Goal: Task Accomplishment & Management: Use online tool/utility

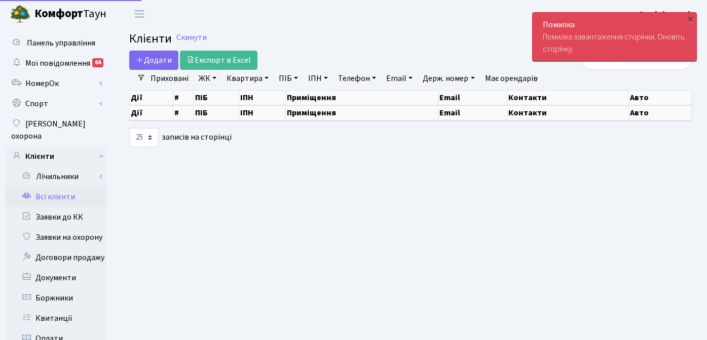
select select "25"
click at [691, 16] on div "×" at bounding box center [690, 19] width 10 height 10
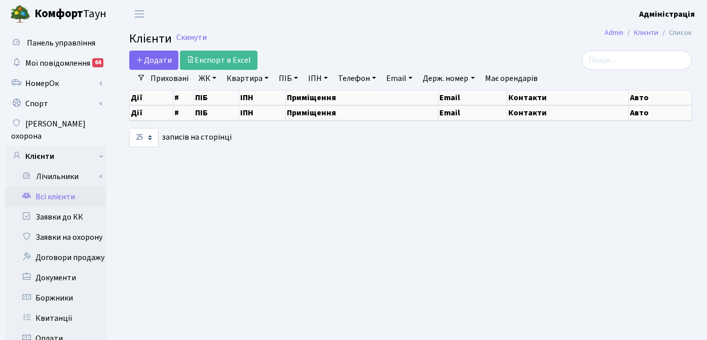
click at [415, 38] on h2 "Клієнти Скинути" at bounding box center [410, 39] width 562 height 15
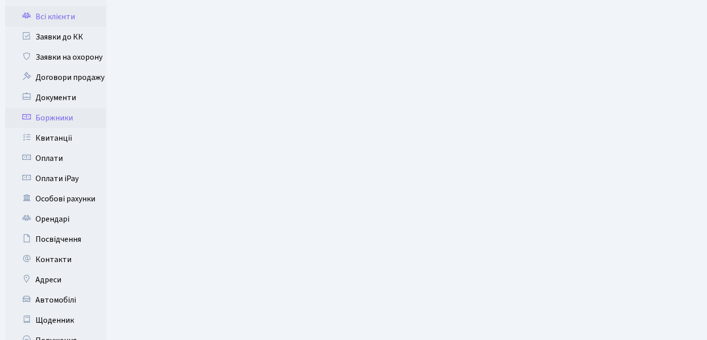
scroll to position [142, 0]
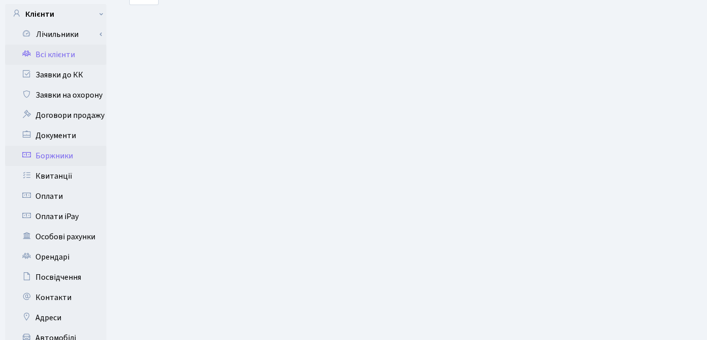
click at [59, 146] on link "Боржники" at bounding box center [55, 156] width 101 height 20
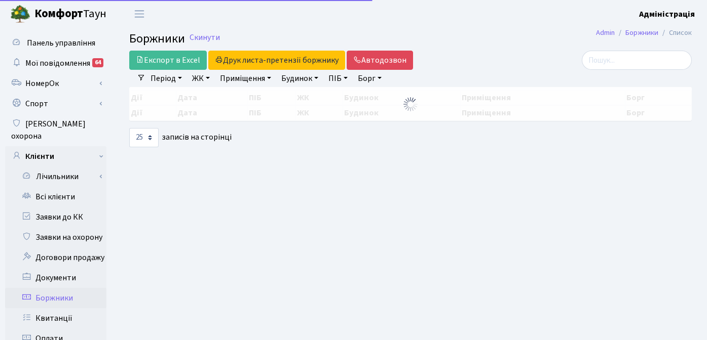
select select "25"
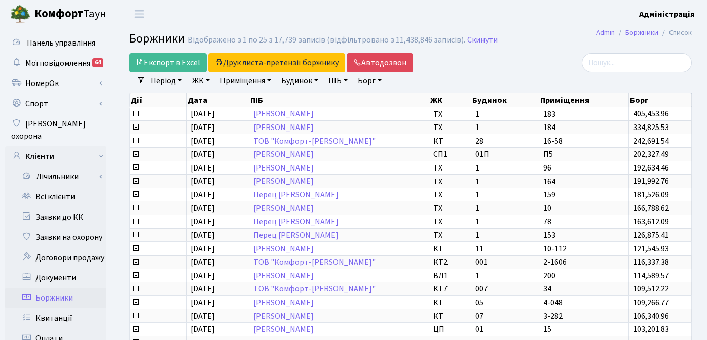
click at [373, 80] on link "Борг" at bounding box center [370, 80] width 32 height 17
type input "5000"
click at [205, 79] on link "ЖК" at bounding box center [201, 80] width 26 height 17
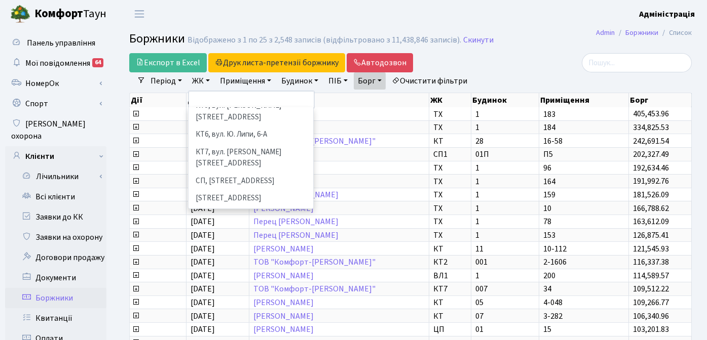
scroll to position [110, 0]
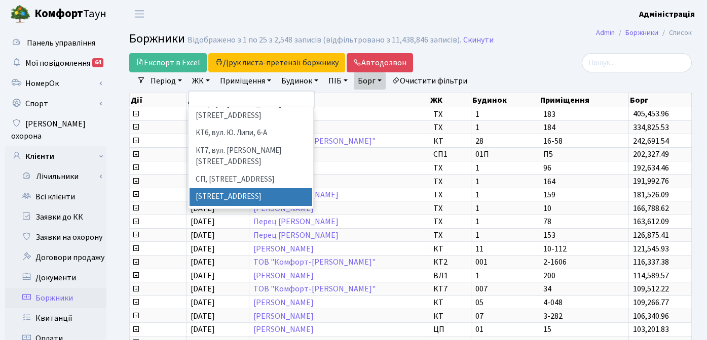
click at [235, 188] on li "[STREET_ADDRESS]" at bounding box center [250, 197] width 123 height 18
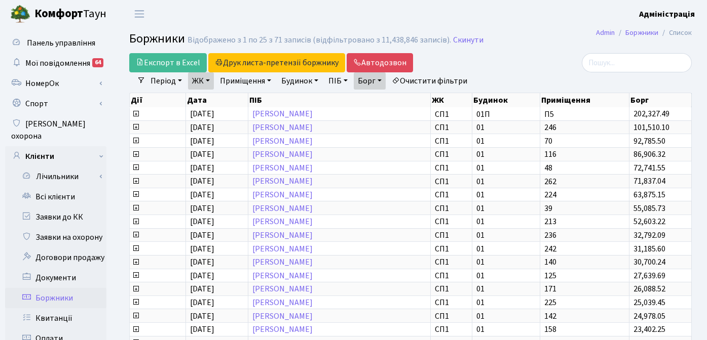
click at [208, 81] on link "ЖК" at bounding box center [201, 80] width 26 height 17
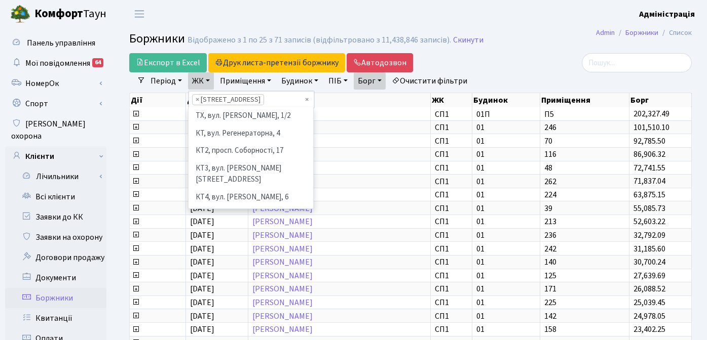
scroll to position [140, 0]
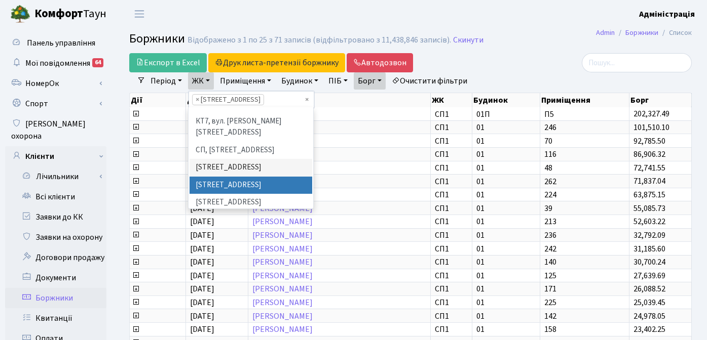
click at [221, 177] on li "[STREET_ADDRESS]" at bounding box center [250, 186] width 123 height 18
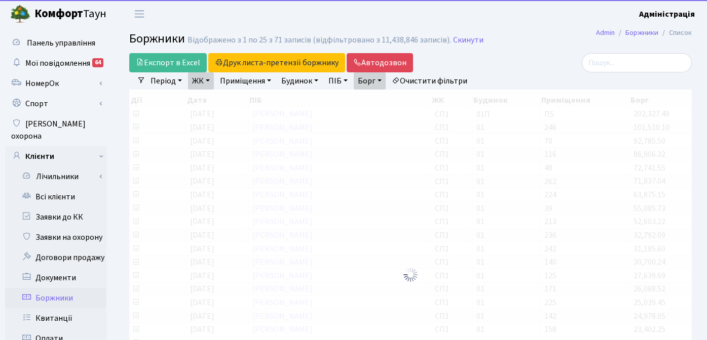
click at [203, 84] on link "ЖК" at bounding box center [201, 80] width 26 height 17
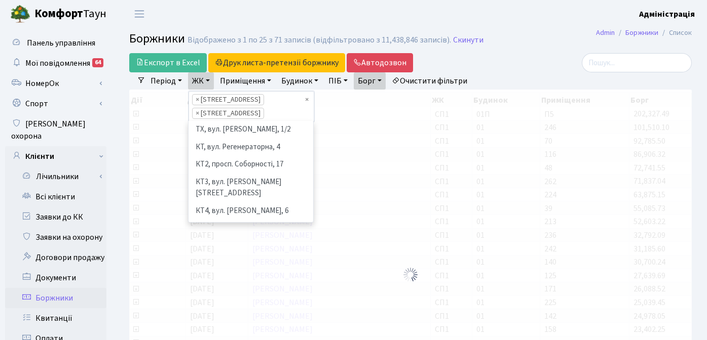
scroll to position [123, 0]
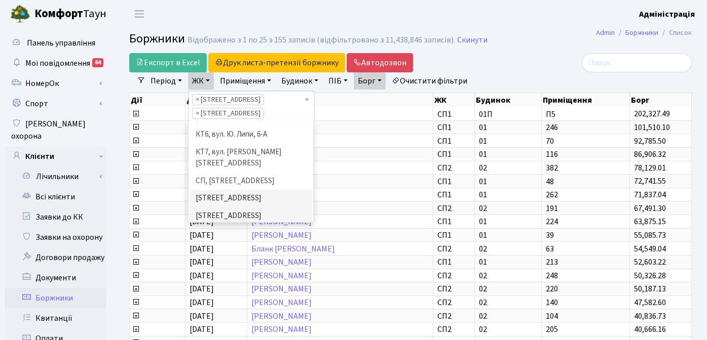
click at [227, 225] on li "[STREET_ADDRESS]" at bounding box center [250, 234] width 123 height 18
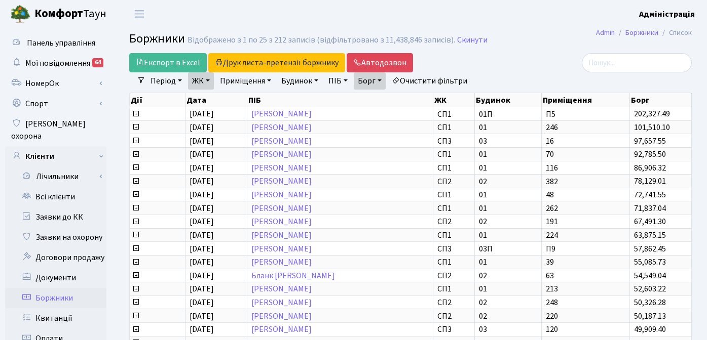
click at [368, 84] on link "Борг" at bounding box center [370, 80] width 32 height 17
click at [508, 68] on div at bounding box center [602, 62] width 192 height 19
click at [205, 80] on link "ЖК" at bounding box center [201, 80] width 26 height 17
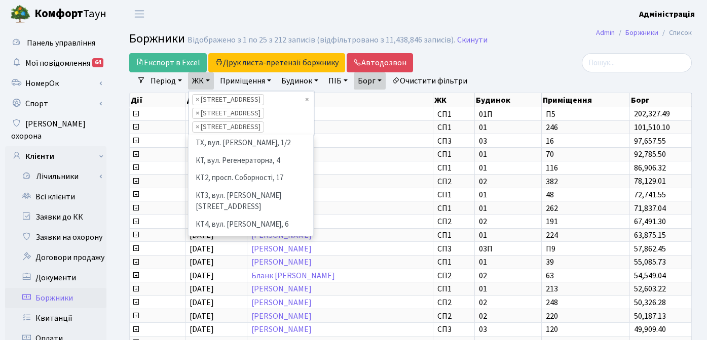
scroll to position [123, 0]
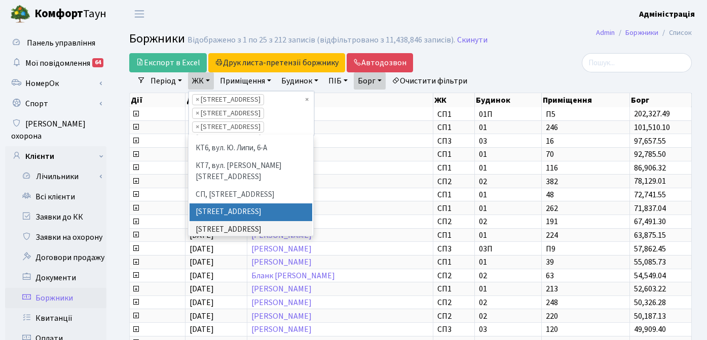
click at [500, 65] on div "Експорт в Excel Друк листа-претензії боржнику ЖК КТ ЦП ТХ КТ2 КТ3 КТ4 КТ5 КТ6 К…" at bounding box center [314, 62] width 385 height 19
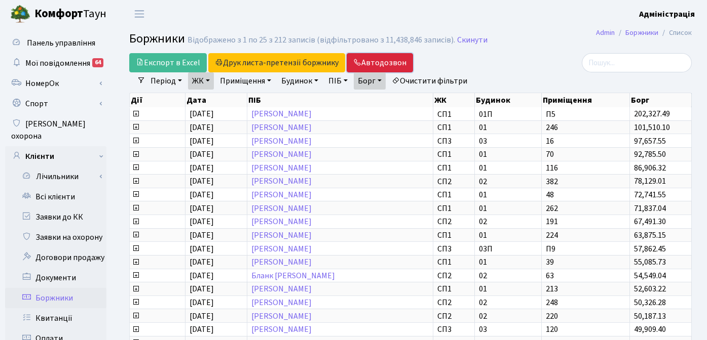
click at [379, 62] on link "Автодозвон" at bounding box center [379, 62] width 66 height 19
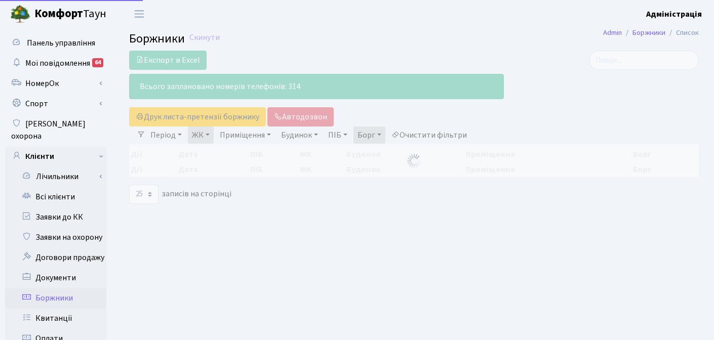
select select "25"
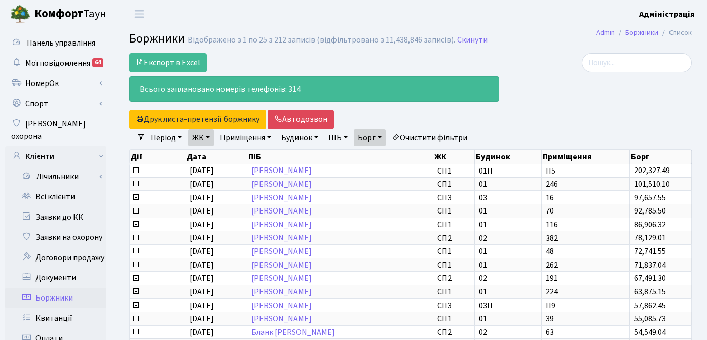
click at [469, 139] on link "Очистити фільтри" at bounding box center [429, 137] width 84 height 17
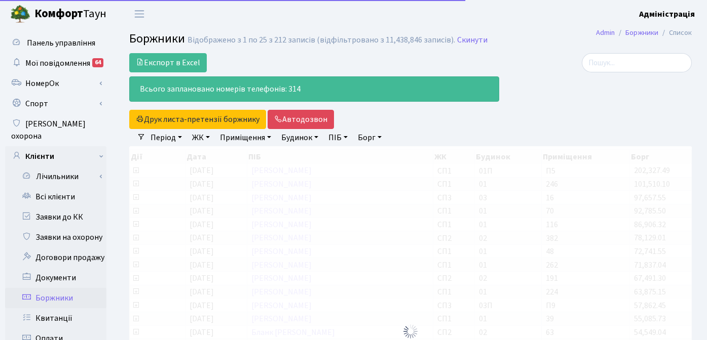
click at [373, 136] on link "Борг" at bounding box center [370, 137] width 32 height 17
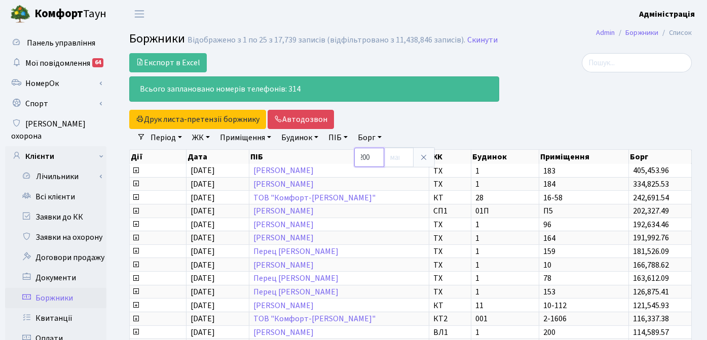
scroll to position [0, 6]
type input "2000"
click at [425, 138] on link "Очистити фільтри" at bounding box center [429, 137] width 84 height 17
click at [474, 38] on link "Скинути" at bounding box center [482, 40] width 30 height 10
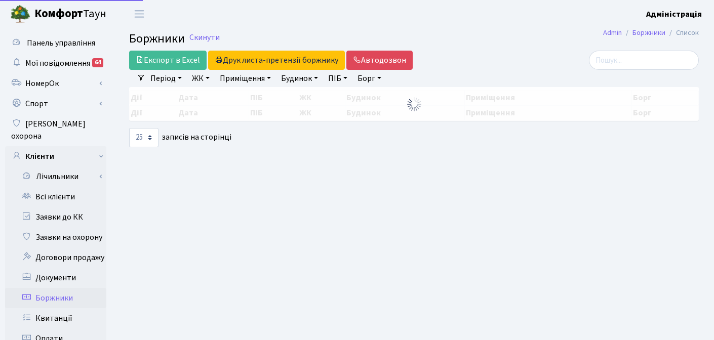
select select "25"
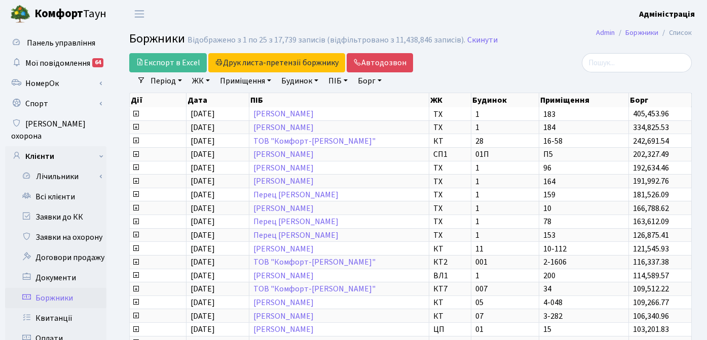
click at [371, 81] on link "Борг" at bounding box center [370, 80] width 32 height 17
type input "2000"
click at [200, 80] on link "ЖК" at bounding box center [201, 80] width 26 height 17
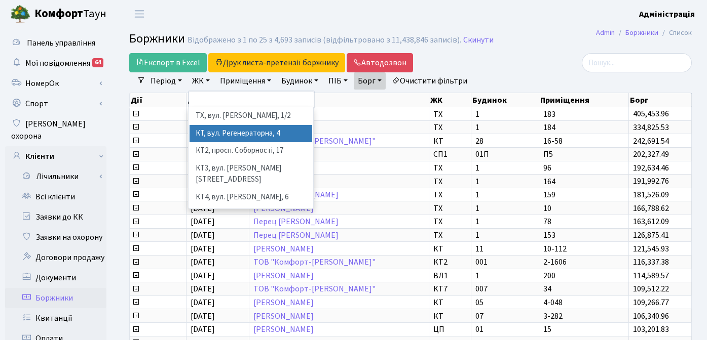
click at [210, 132] on li "КТ, вул. Регенераторна, 4" at bounding box center [250, 134] width 123 height 18
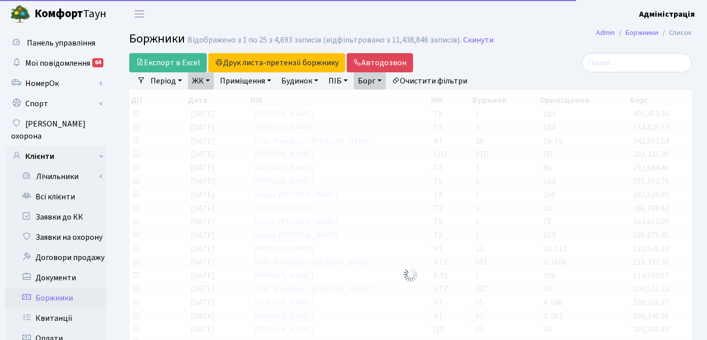
click at [201, 82] on link "ЖК" at bounding box center [201, 80] width 26 height 17
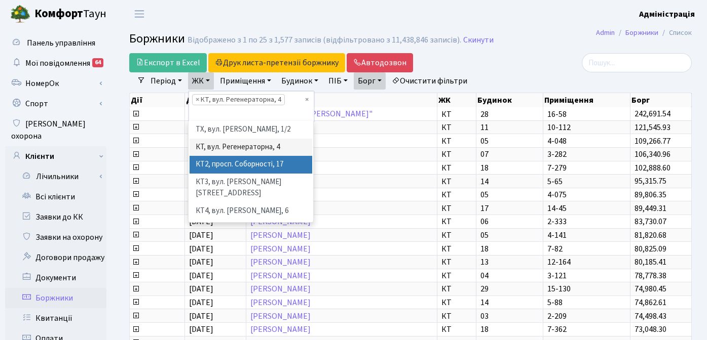
click at [209, 164] on li "КТ2, просп. Соборності, 17" at bounding box center [250, 165] width 123 height 18
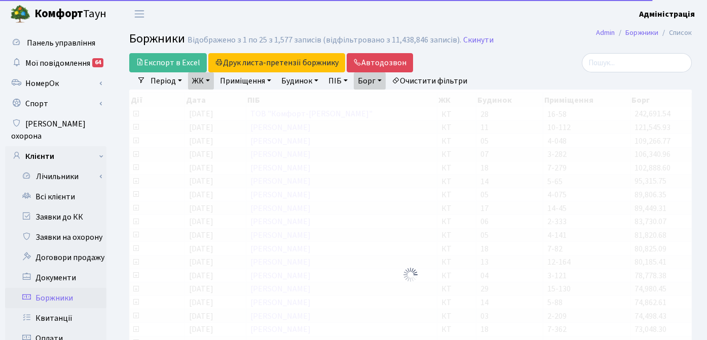
click at [204, 82] on link "ЖК" at bounding box center [201, 80] width 26 height 17
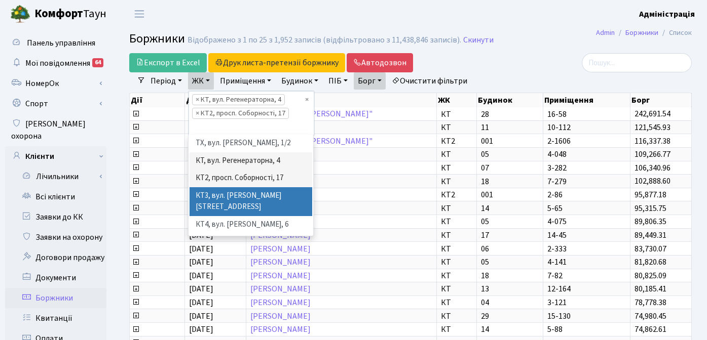
click at [207, 191] on li "КТ3, вул. [PERSON_NAME][STREET_ADDRESS]" at bounding box center [250, 201] width 123 height 29
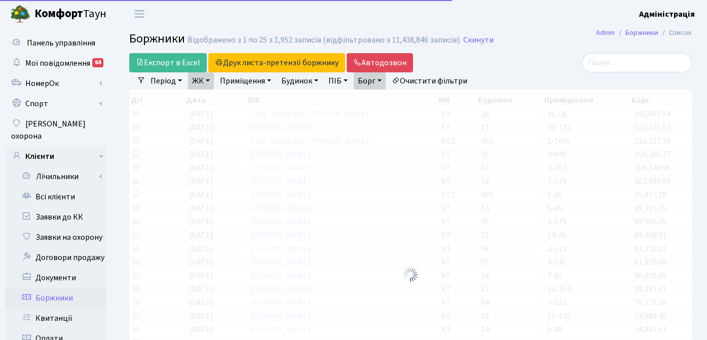
click at [201, 86] on link "ЖК" at bounding box center [201, 80] width 26 height 17
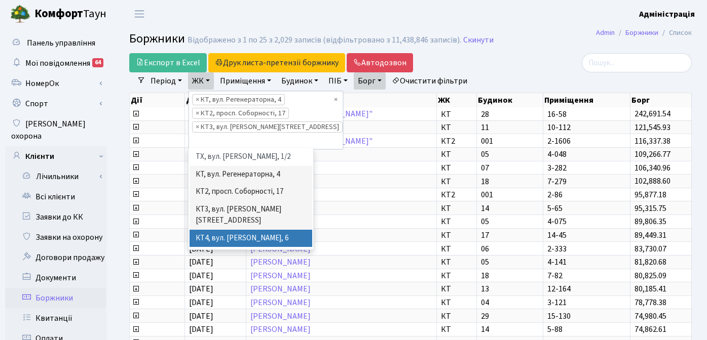
click at [215, 230] on li "КТ4, вул. [PERSON_NAME], 6" at bounding box center [250, 239] width 123 height 18
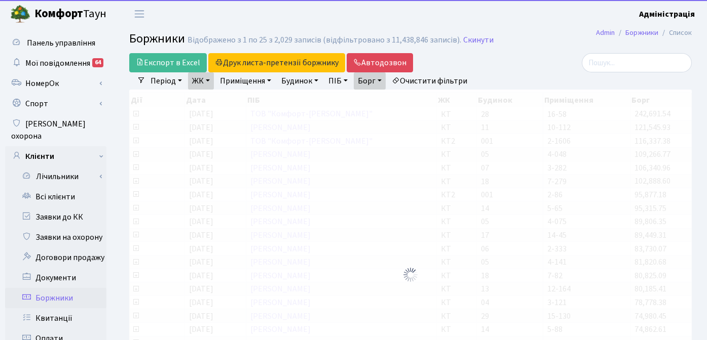
click at [210, 81] on link "ЖК" at bounding box center [201, 80] width 26 height 17
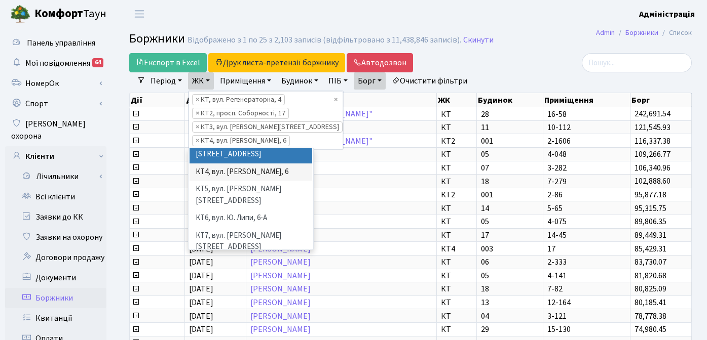
scroll to position [67, 0]
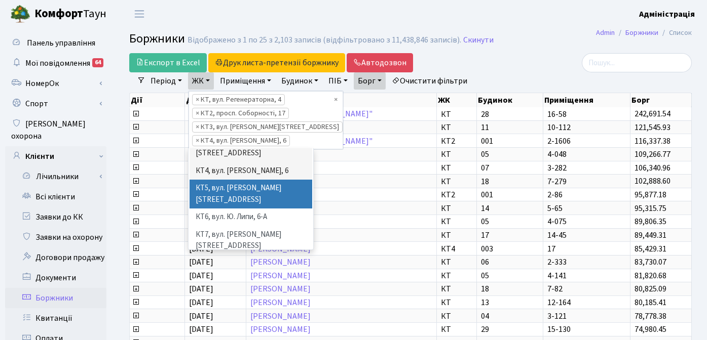
click at [224, 180] on li "КТ5, вул. [PERSON_NAME][STREET_ADDRESS]" at bounding box center [250, 194] width 123 height 29
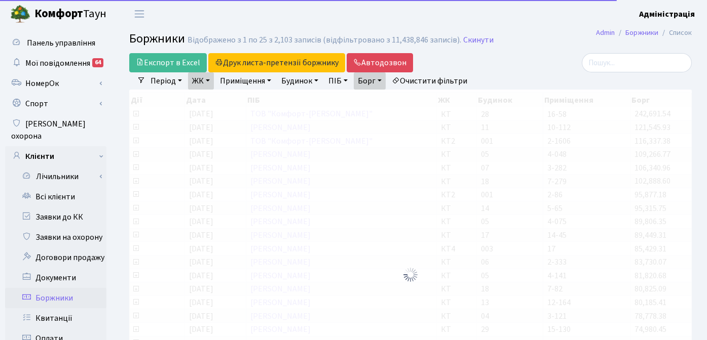
click at [197, 81] on link "ЖК" at bounding box center [201, 80] width 26 height 17
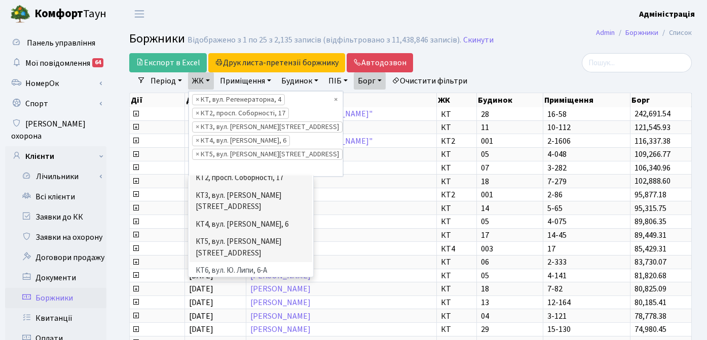
scroll to position [41, 0]
click at [219, 263] on li "КТ6, вул. Ю. Липи, 6-А" at bounding box center [250, 272] width 123 height 18
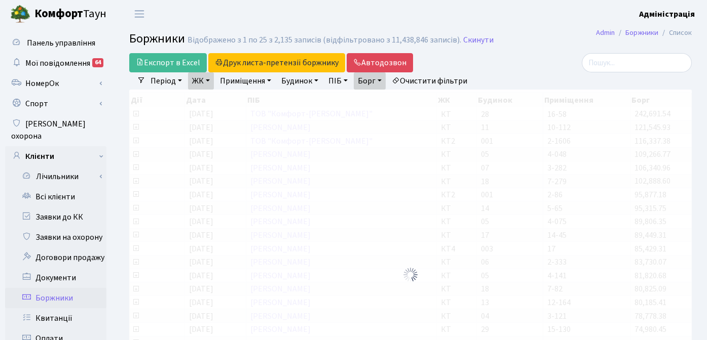
click at [206, 79] on link "ЖК" at bounding box center [201, 80] width 26 height 17
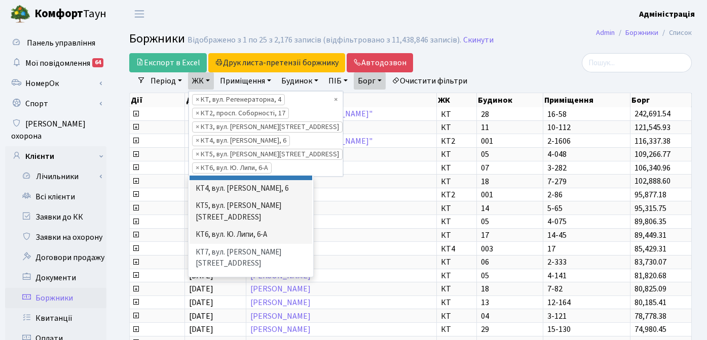
scroll to position [79, 0]
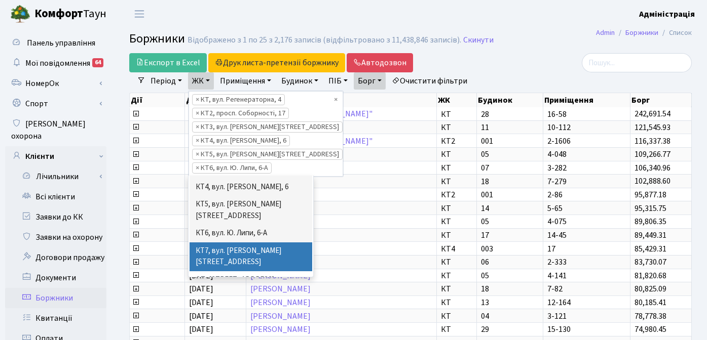
click at [224, 243] on li "КТ7, вул. Березнева, 12" at bounding box center [250, 257] width 123 height 29
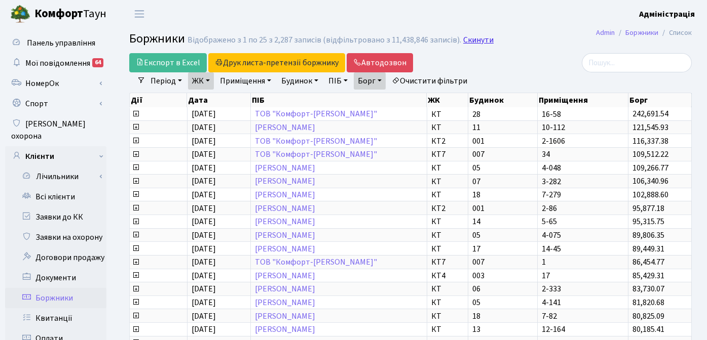
click at [478, 40] on link "Скинути" at bounding box center [478, 40] width 30 height 10
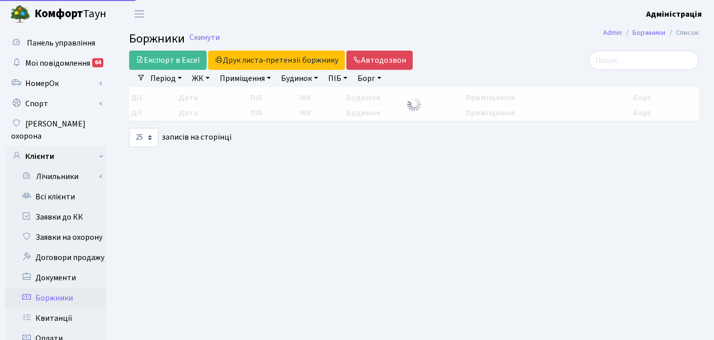
select select "25"
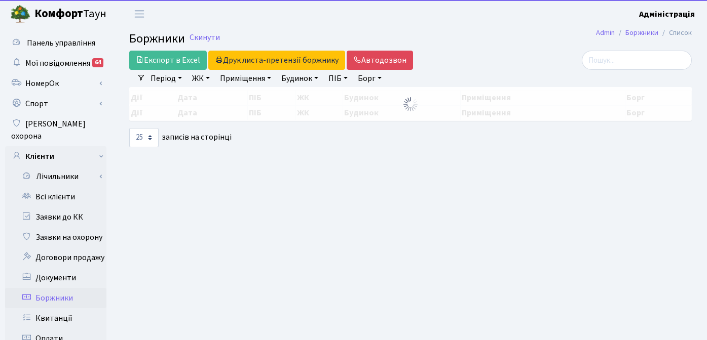
click at [377, 79] on link "Борг" at bounding box center [370, 78] width 32 height 17
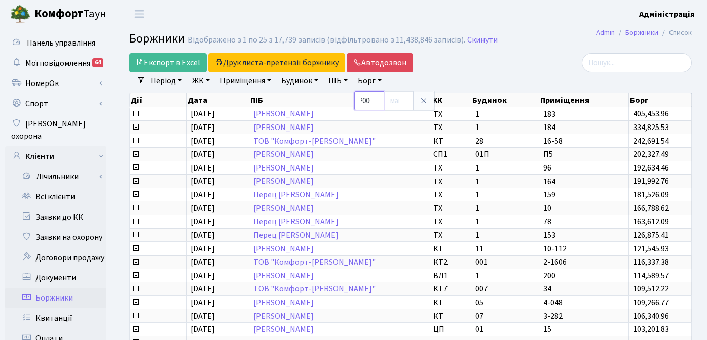
scroll to position [0, 6]
type input "2000"
click at [537, 53] on div at bounding box center [602, 62] width 177 height 19
click at [444, 81] on link "Очистити фільтри" at bounding box center [429, 80] width 84 height 17
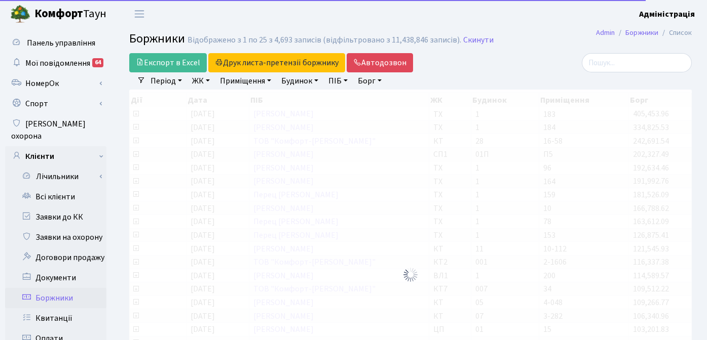
click at [518, 62] on div at bounding box center [602, 62] width 177 height 19
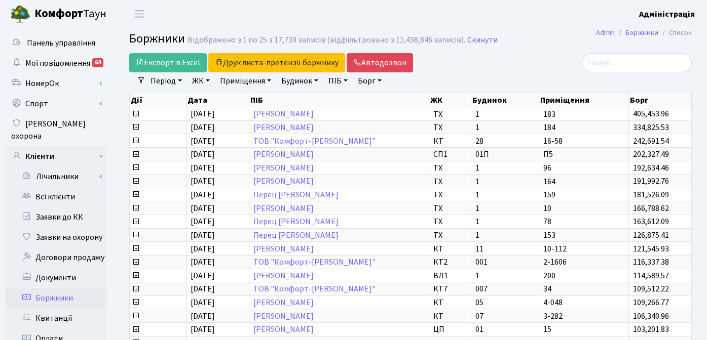
click at [487, 64] on div "Експорт в Excel Друк листа-претензії боржнику ЖК КТ ЦП ТХ КТ2 КТ3 КТ4 КТ5 КТ6 К…" at bounding box center [314, 62] width 370 height 19
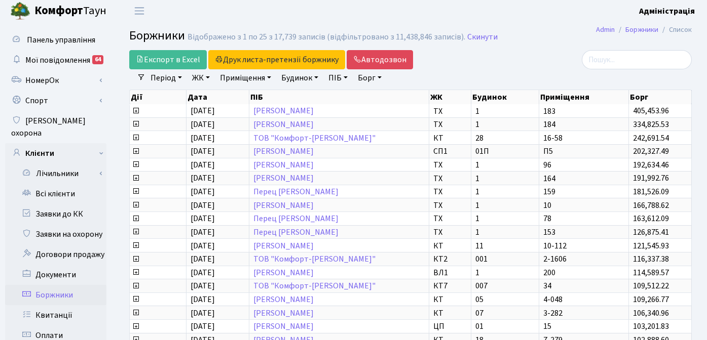
scroll to position [290, 0]
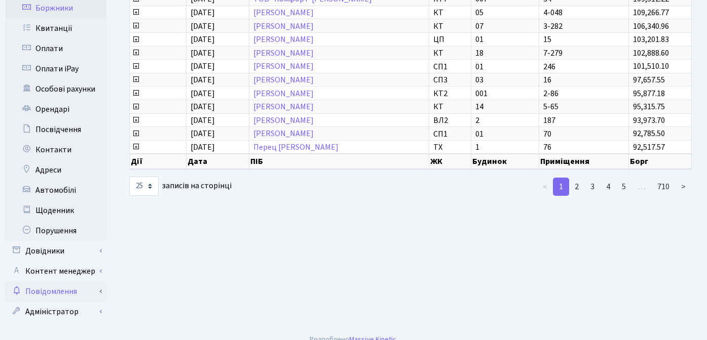
click at [54, 282] on link "Повідомлення" at bounding box center [55, 292] width 101 height 20
click at [59, 302] on link "Відправлення" at bounding box center [55, 312] width 101 height 20
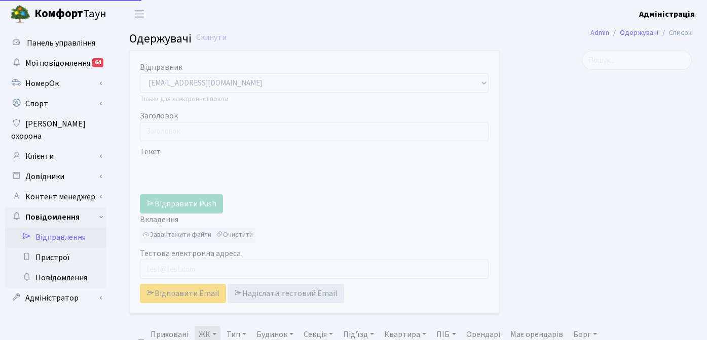
select select "25"
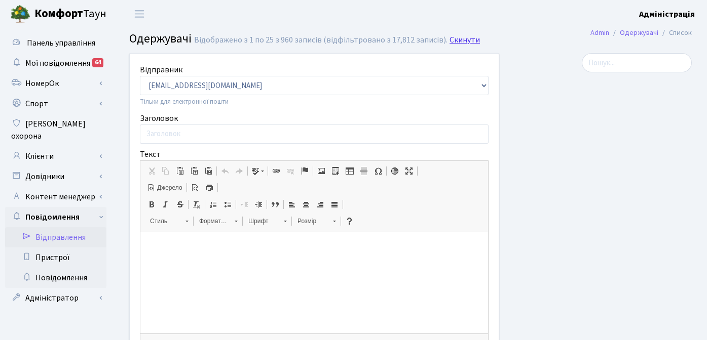
click at [458, 41] on link "Скинути" at bounding box center [464, 40] width 30 height 10
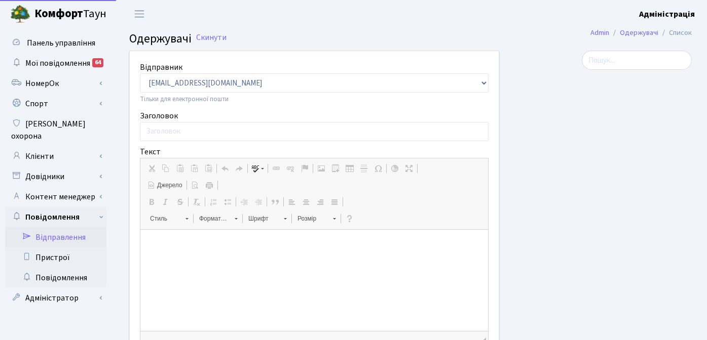
select select "25"
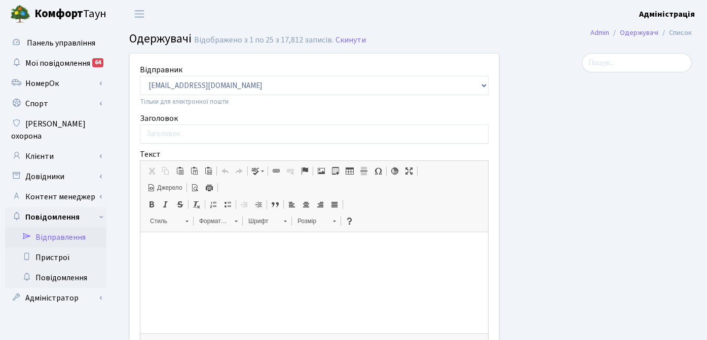
click at [603, 156] on div at bounding box center [602, 269] width 192 height 432
click at [285, 252] on p at bounding box center [313, 248] width 327 height 11
drag, startPoint x: 222, startPoint y: 247, endPoint x: 147, endPoint y: 245, distance: 74.5
click at [147, 245] on html "Шановні мешканці" at bounding box center [313, 247] width 347 height 31
click at [593, 227] on div at bounding box center [602, 269] width 192 height 432
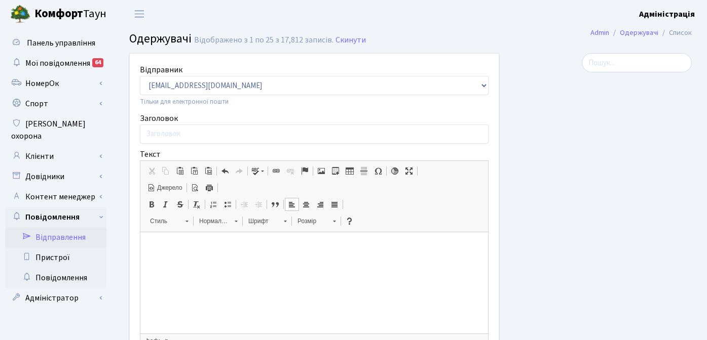
click at [551, 213] on div at bounding box center [602, 269] width 192 height 432
click at [341, 40] on link "Скинути" at bounding box center [350, 40] width 30 height 10
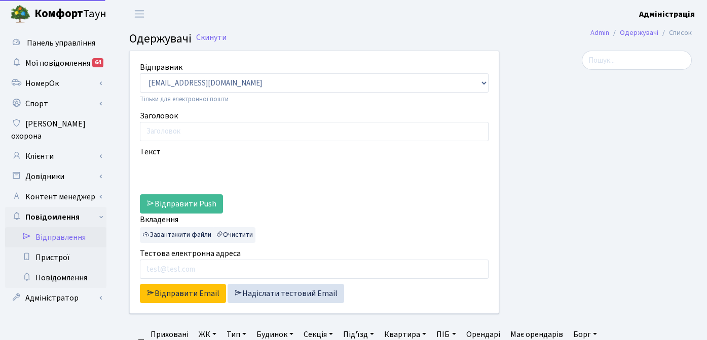
select select "25"
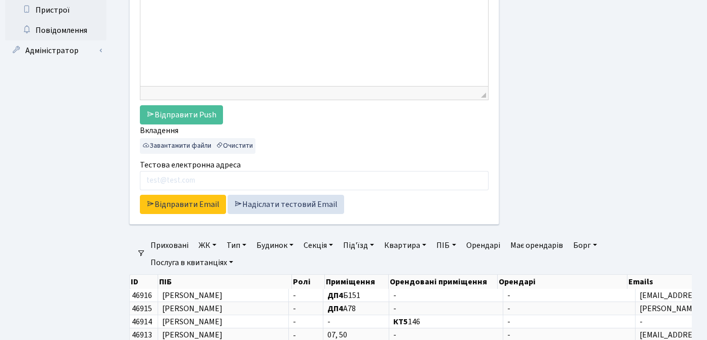
scroll to position [252, 0]
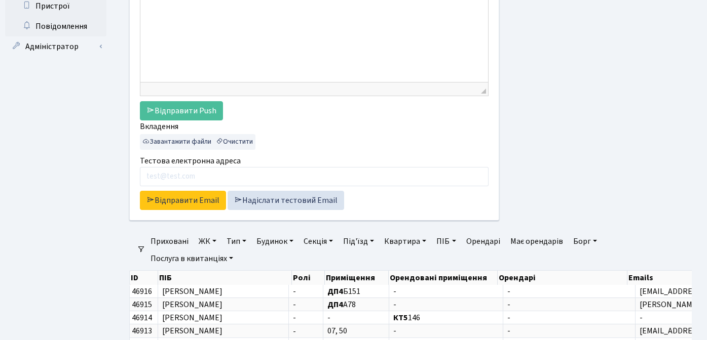
click at [205, 240] on link "ЖК" at bounding box center [207, 241] width 26 height 17
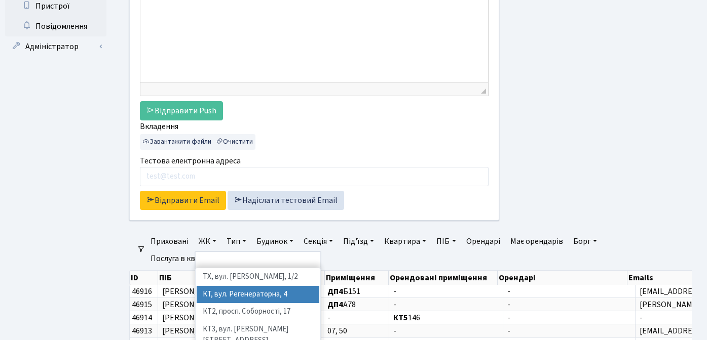
click at [213, 293] on li "КТ, вул. Регенераторна, 4" at bounding box center [258, 295] width 123 height 18
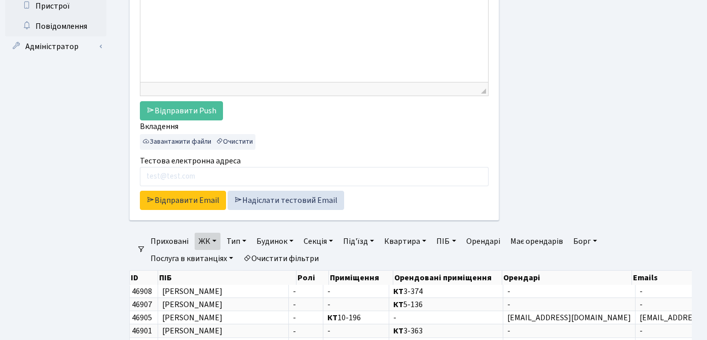
click at [403, 239] on link "Квартира" at bounding box center [405, 241] width 50 height 17
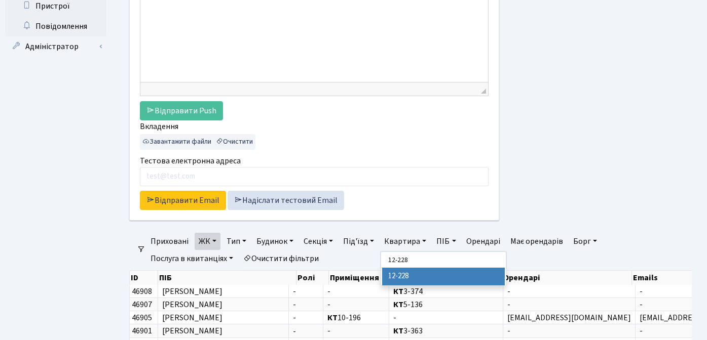
type input "12-228"
click at [407, 277] on li "12-228" at bounding box center [443, 277] width 123 height 18
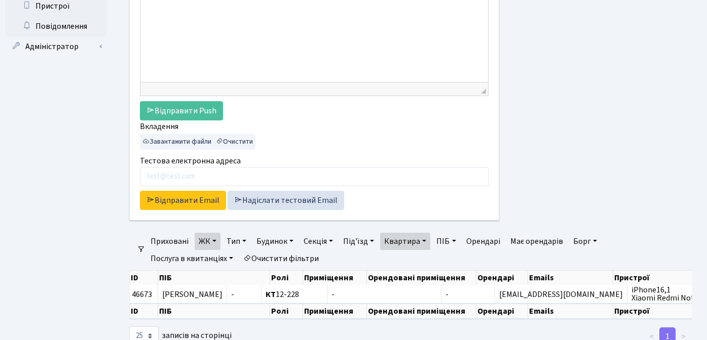
click at [571, 188] on div at bounding box center [602, 17] width 192 height 432
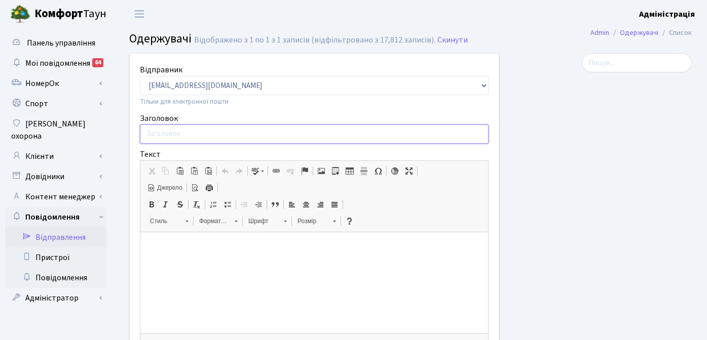
click at [360, 133] on input "Заголовок" at bounding box center [314, 134] width 348 height 19
type input "Повідомлення про борг"
click at [243, 257] on html at bounding box center [313, 247] width 347 height 31
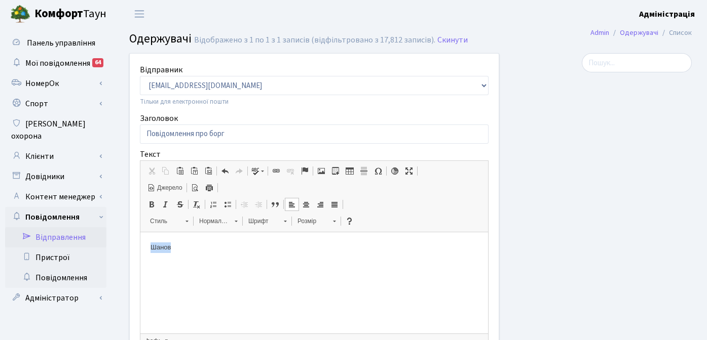
drag, startPoint x: 186, startPoint y: 245, endPoint x: 149, endPoint y: 245, distance: 37.0
click at [149, 245] on html "Шанов" at bounding box center [313, 247] width 347 height 31
click at [43, 104] on link "Спорт" at bounding box center [55, 104] width 101 height 20
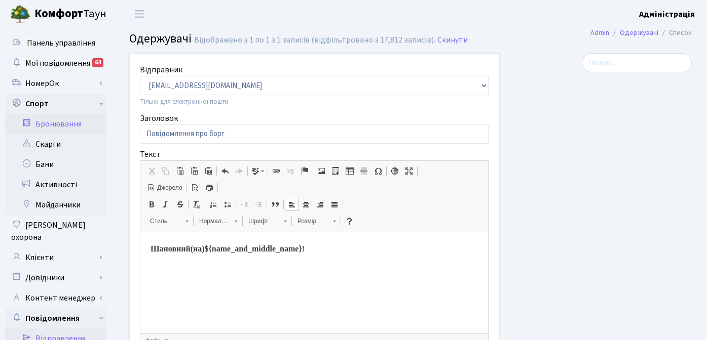
click at [51, 123] on link "Бронювання" at bounding box center [55, 124] width 101 height 20
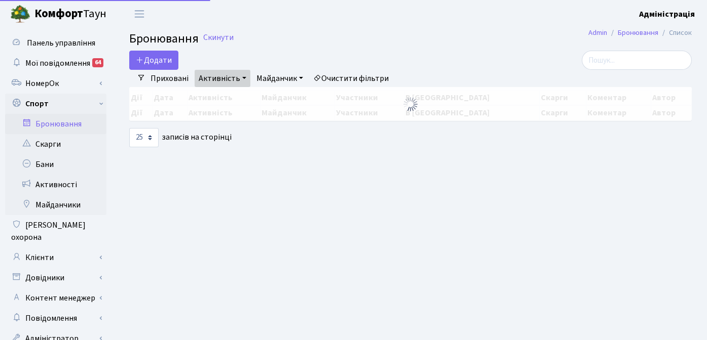
select select "25"
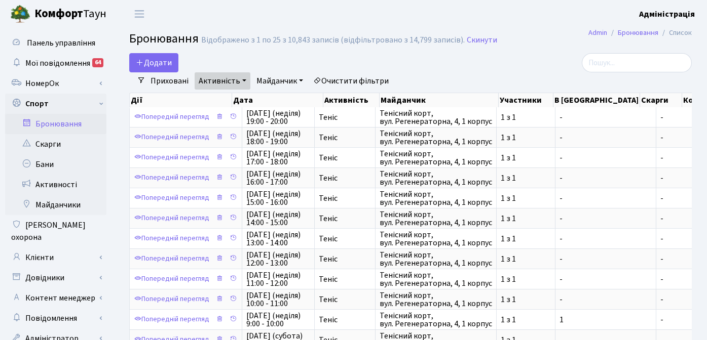
click at [355, 80] on link "Очистити фільтри" at bounding box center [351, 80] width 84 height 17
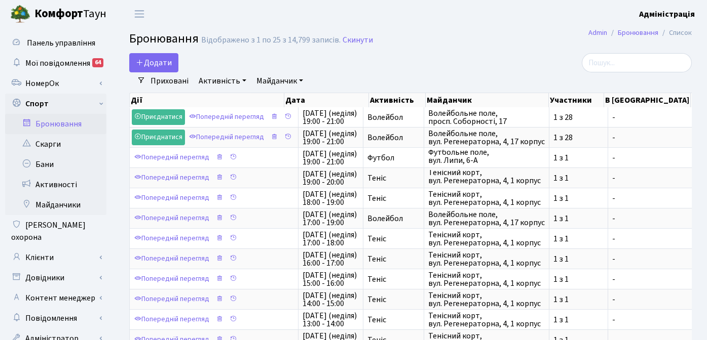
click at [492, 47] on h2 "Бронювання Відображено з 1 по 25 з 14,799 записів. Скинути" at bounding box center [410, 40] width 562 height 17
click at [467, 54] on div "Додати Активність Баскетбол Волейбол Йога Катання на роликах Настільний теніс […" at bounding box center [314, 62] width 370 height 19
click at [481, 50] on main "Admin Бронювання Список Бронювання Відображено з 1 по 25 з 14,799 записів. Скин…" at bounding box center [410, 342] width 593 height 629
click at [83, 17] on span "[PERSON_NAME]" at bounding box center [70, 14] width 72 height 17
